Goal: Find specific page/section: Find specific page/section

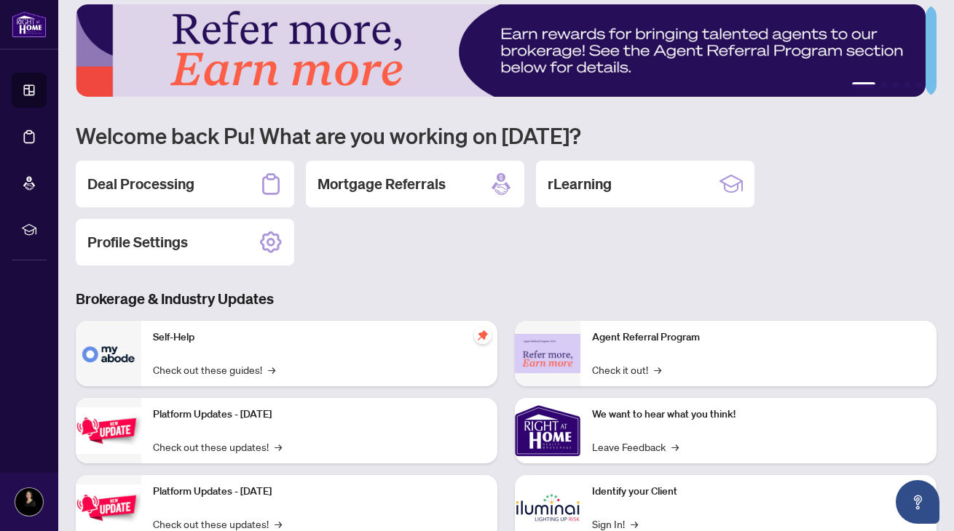
scroll to position [25, 0]
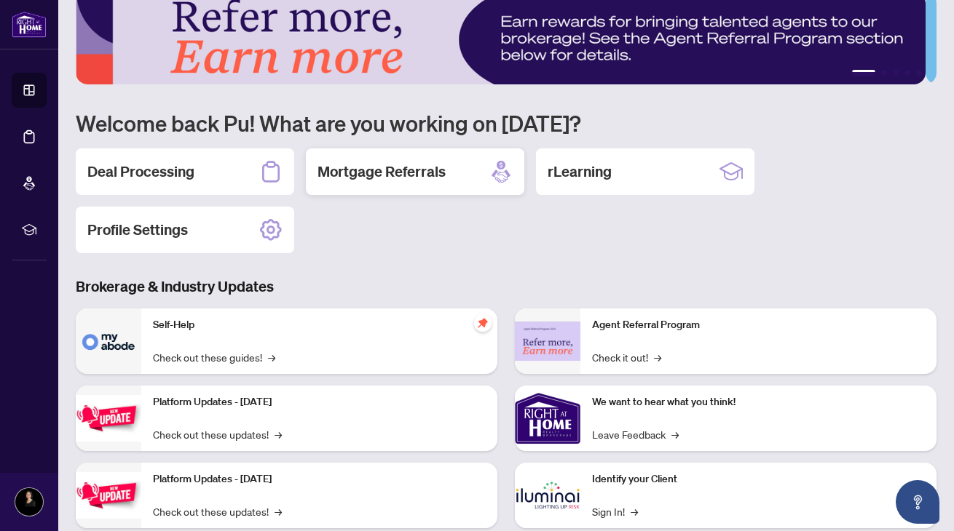
click at [428, 171] on h2 "Mortgage Referrals" at bounding box center [381, 172] width 128 height 20
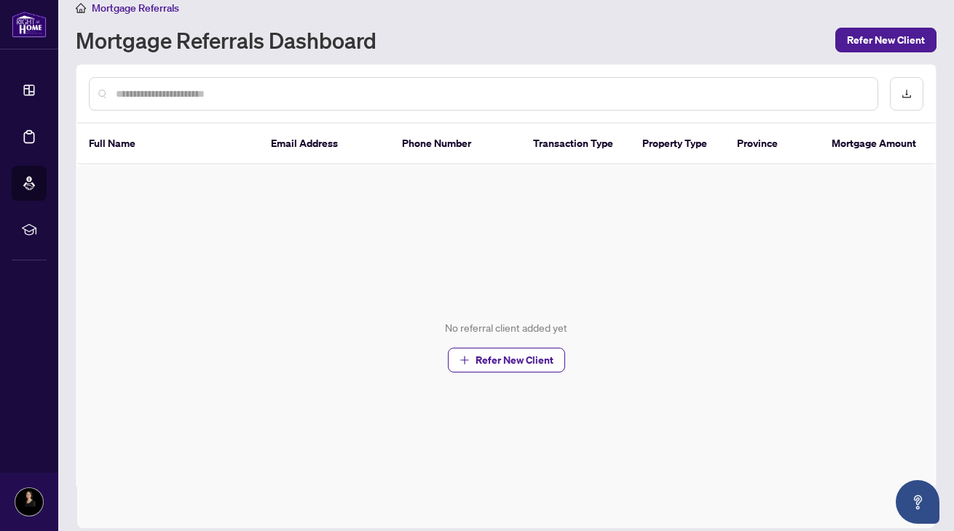
scroll to position [26, 0]
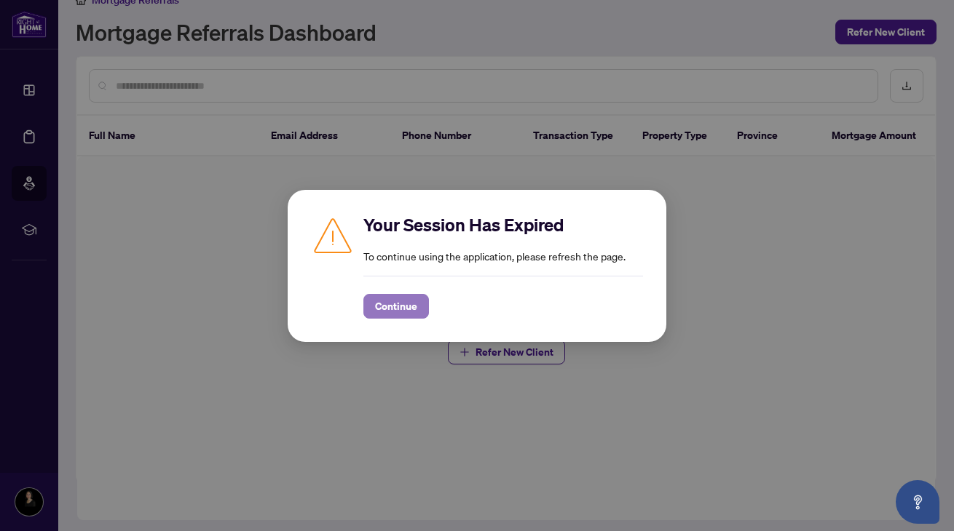
click at [404, 309] on span "Continue" at bounding box center [396, 306] width 42 height 23
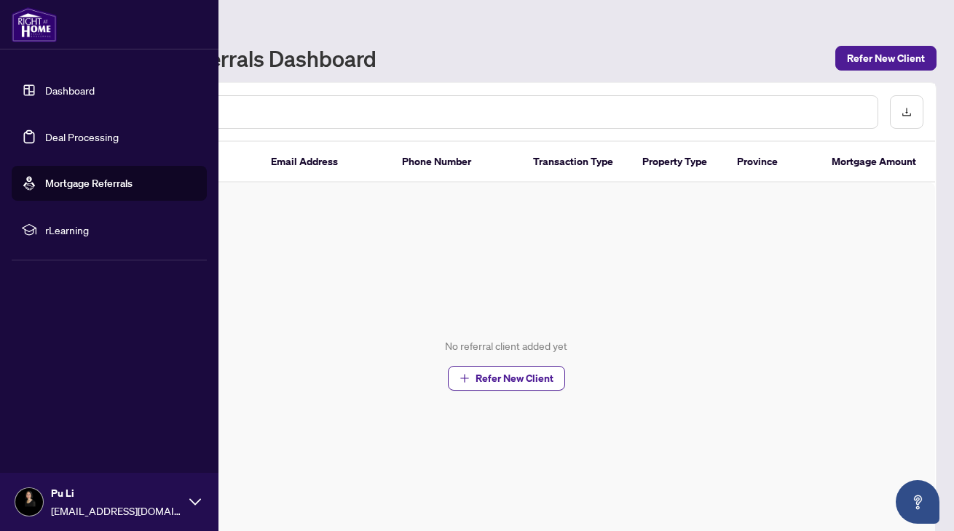
click at [28, 22] on img at bounding box center [34, 24] width 45 height 35
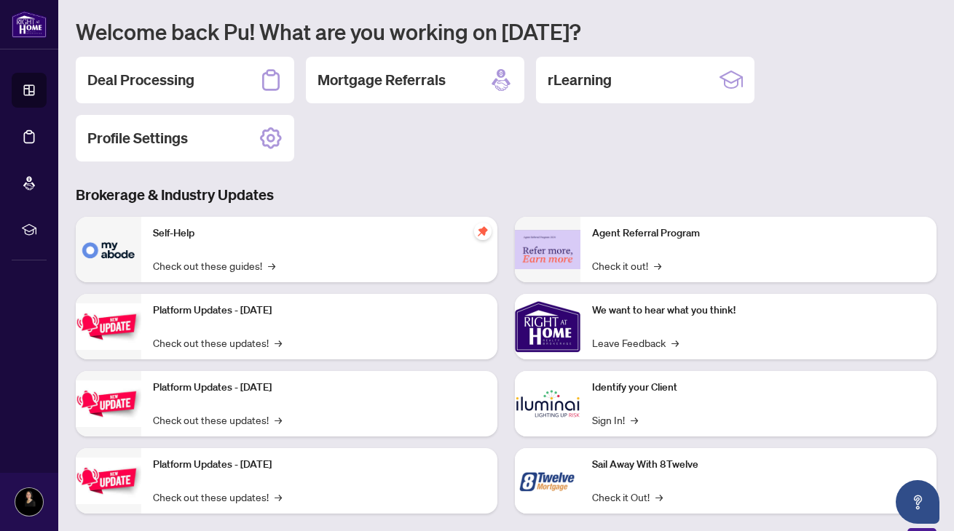
scroll to position [101, 0]
